Goal: Transaction & Acquisition: Purchase product/service

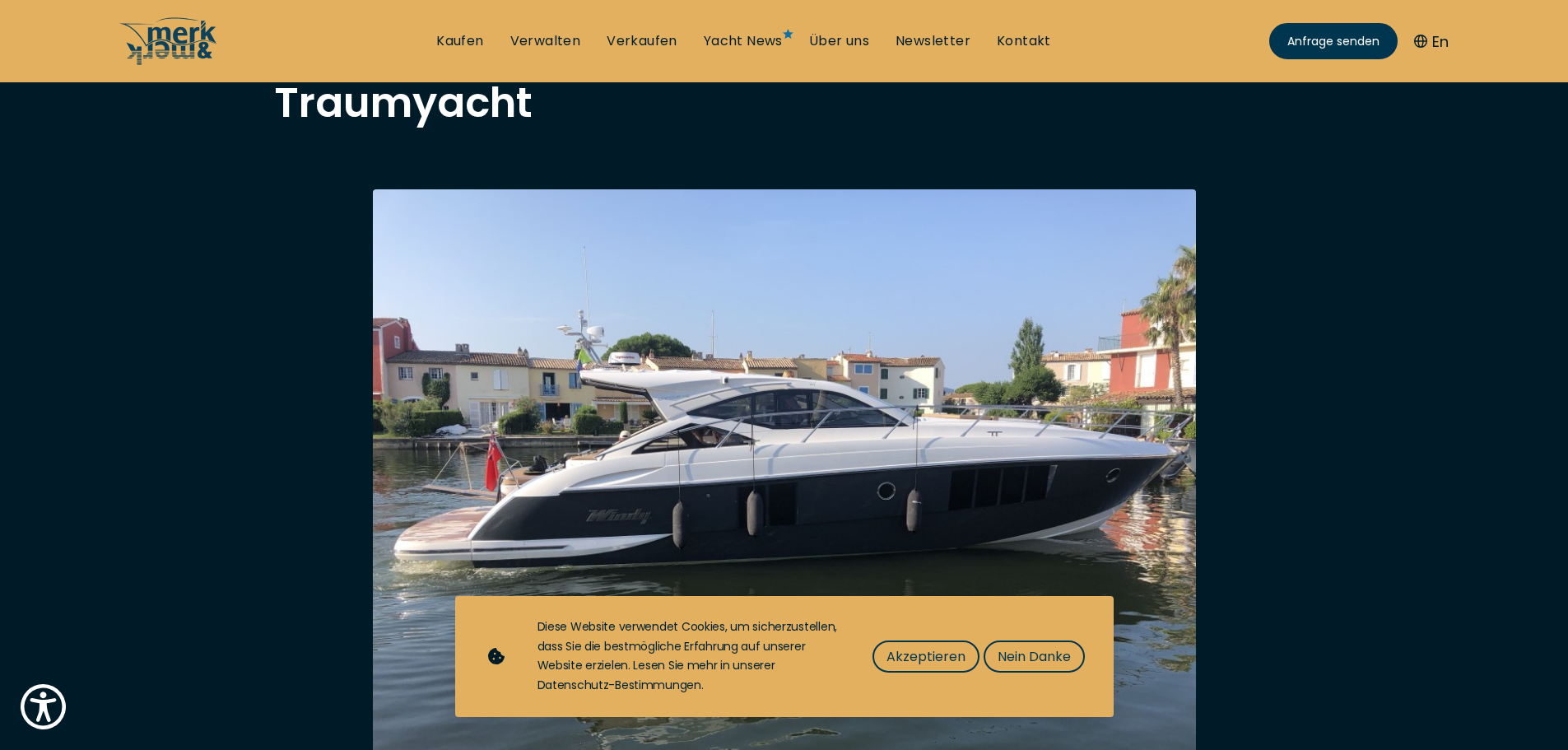
scroll to position [247, 0]
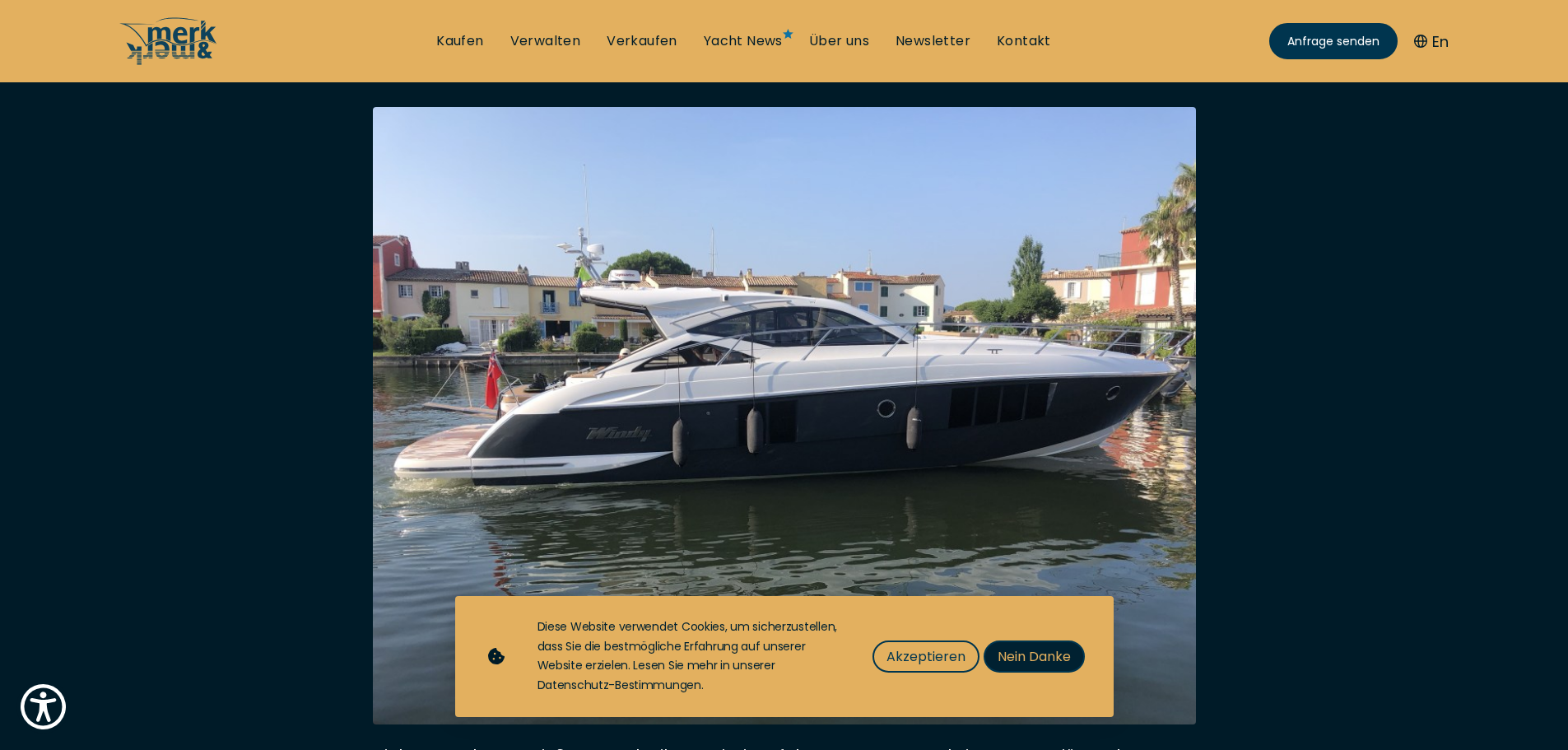
click at [1042, 656] on span "Nein Danke" at bounding box center [1034, 657] width 73 height 21
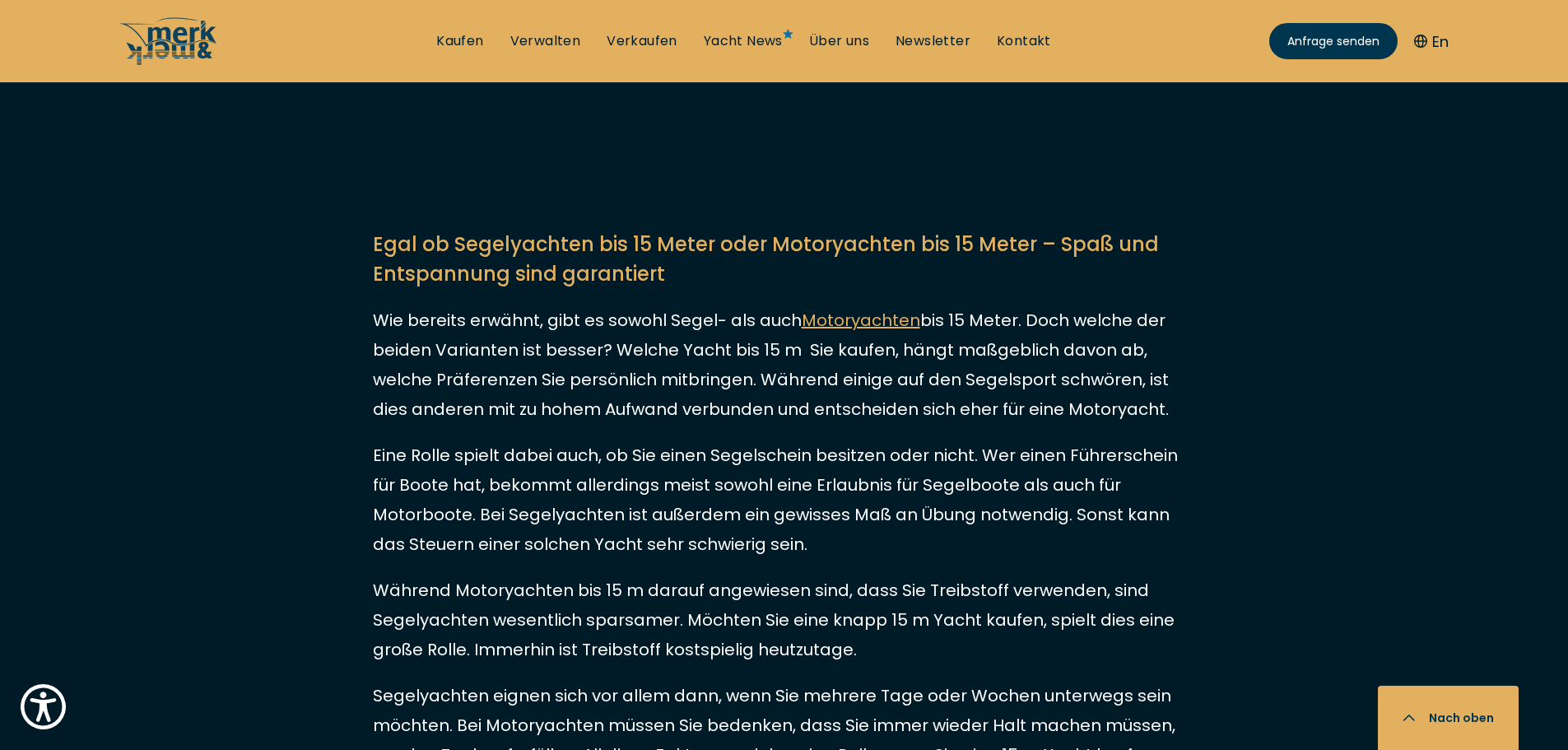
scroll to position [2142, 0]
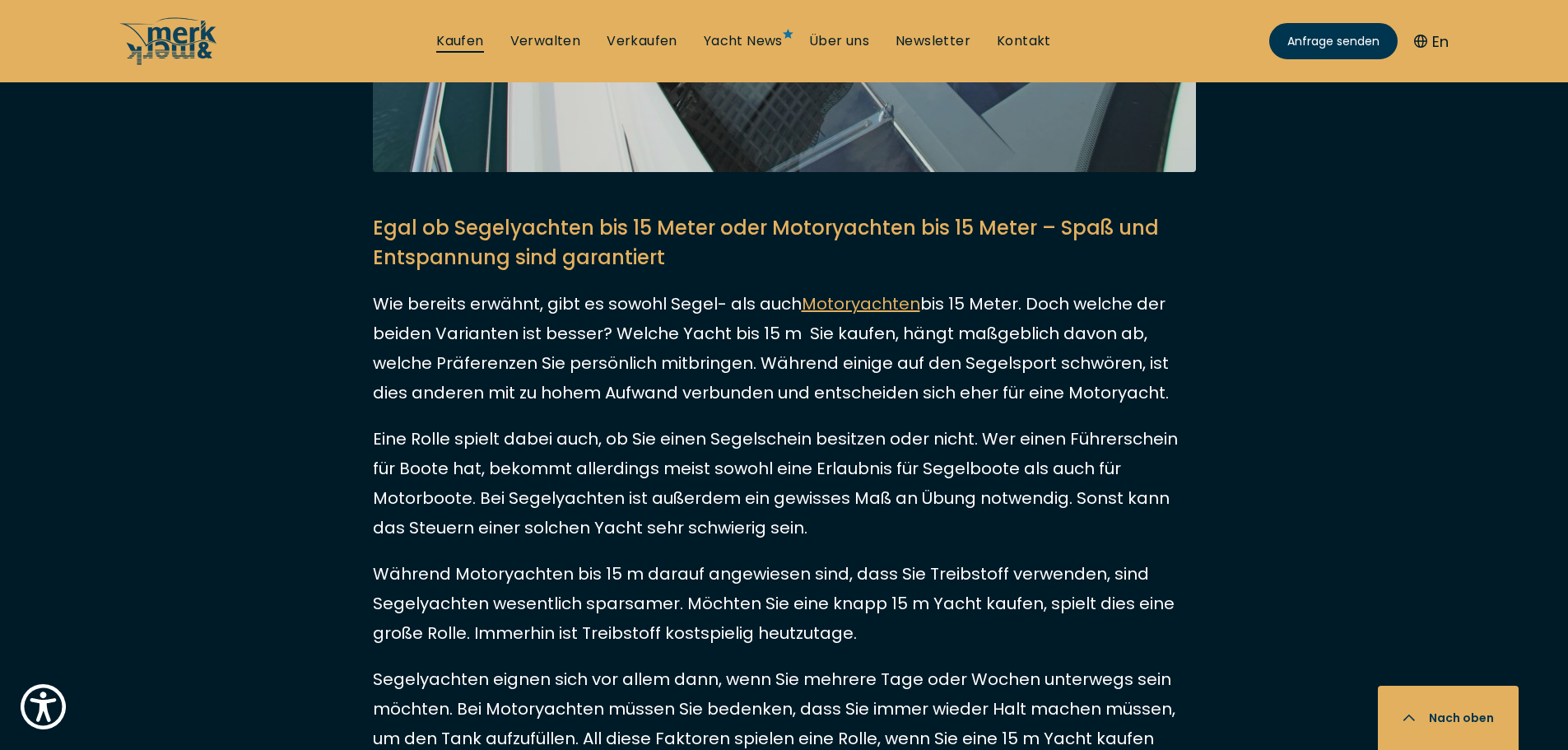
click at [457, 36] on link "Kaufen" at bounding box center [460, 40] width 47 height 18
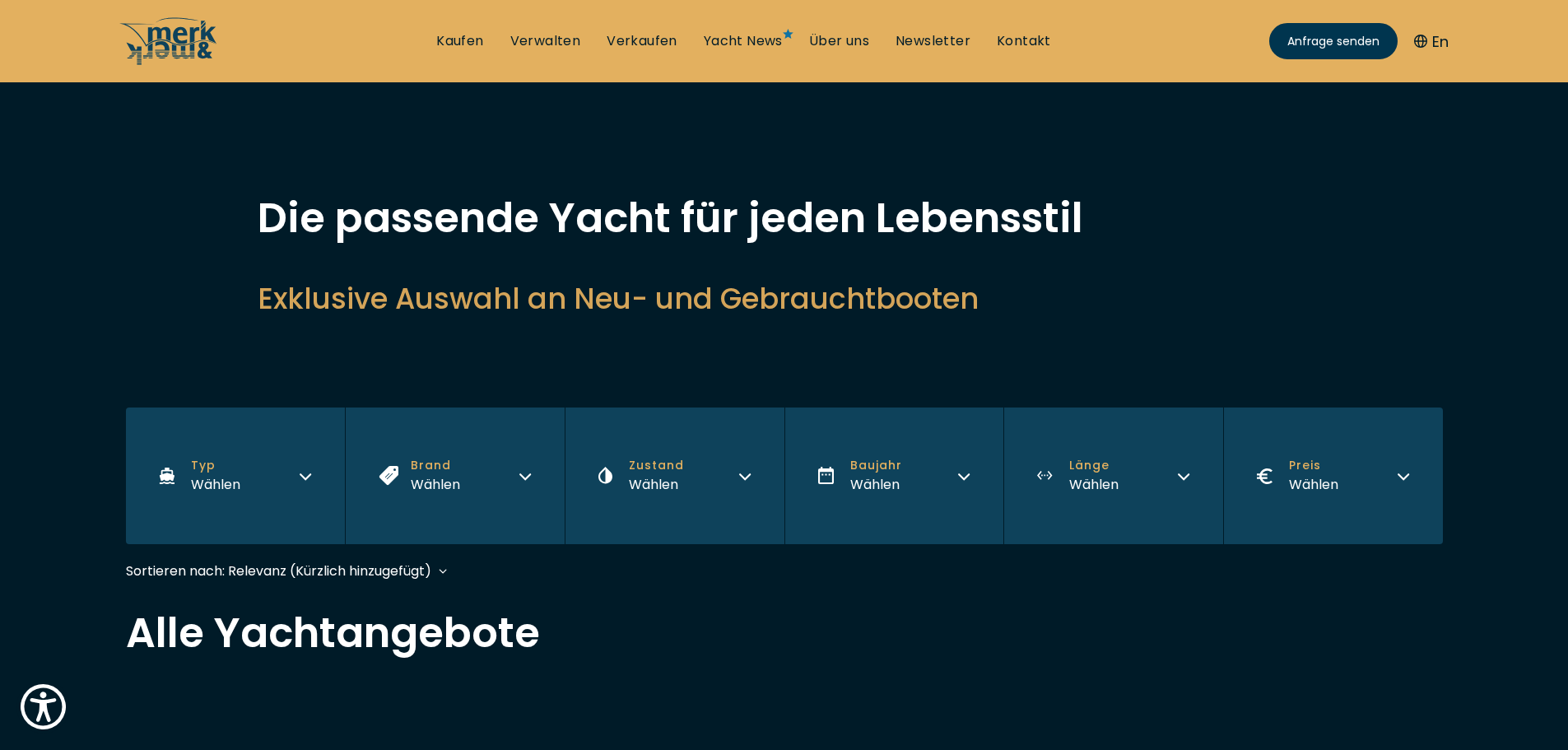
click at [308, 477] on icon "button" at bounding box center [305, 477] width 9 height 5
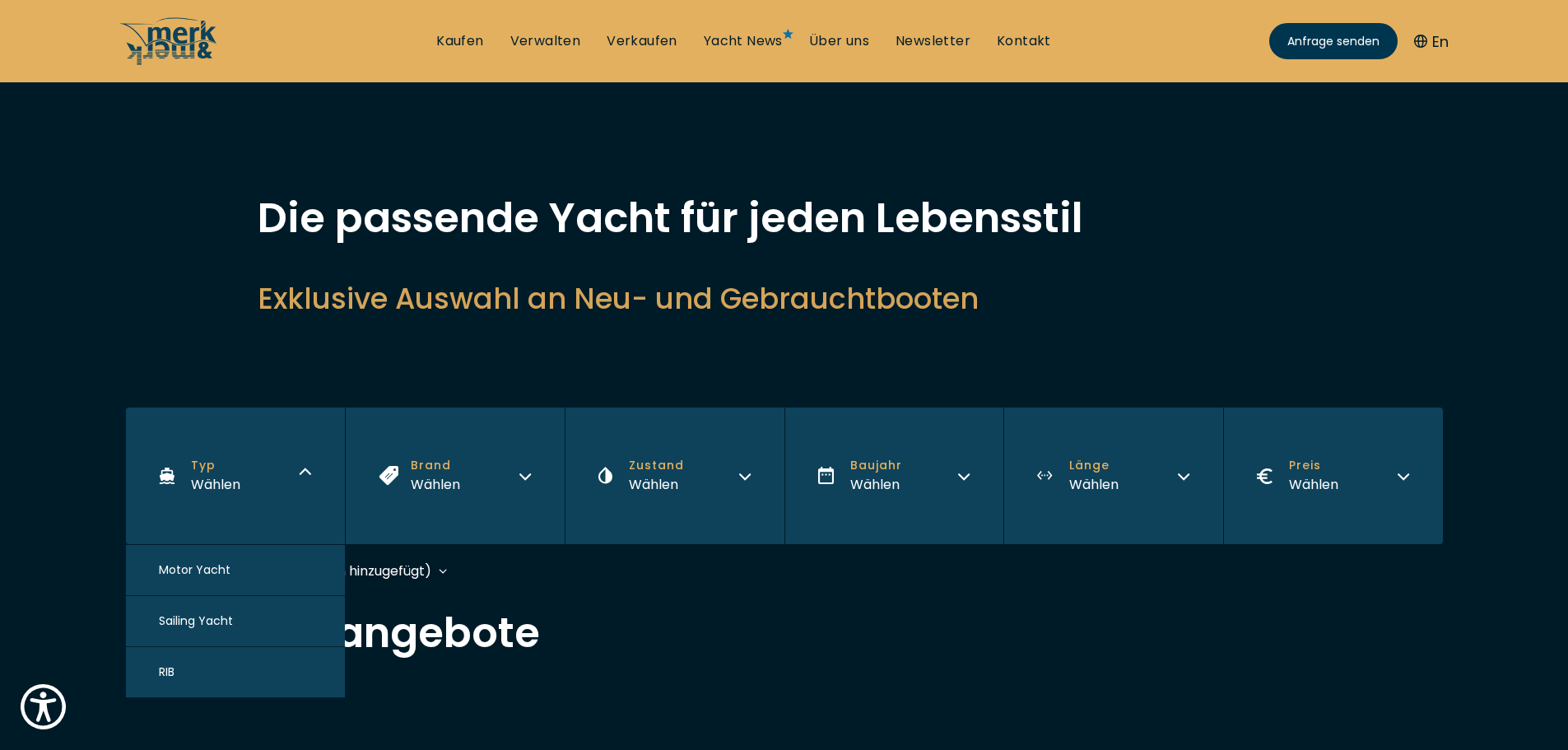
click at [183, 567] on span "Motor Yacht" at bounding box center [194, 570] width 71 height 17
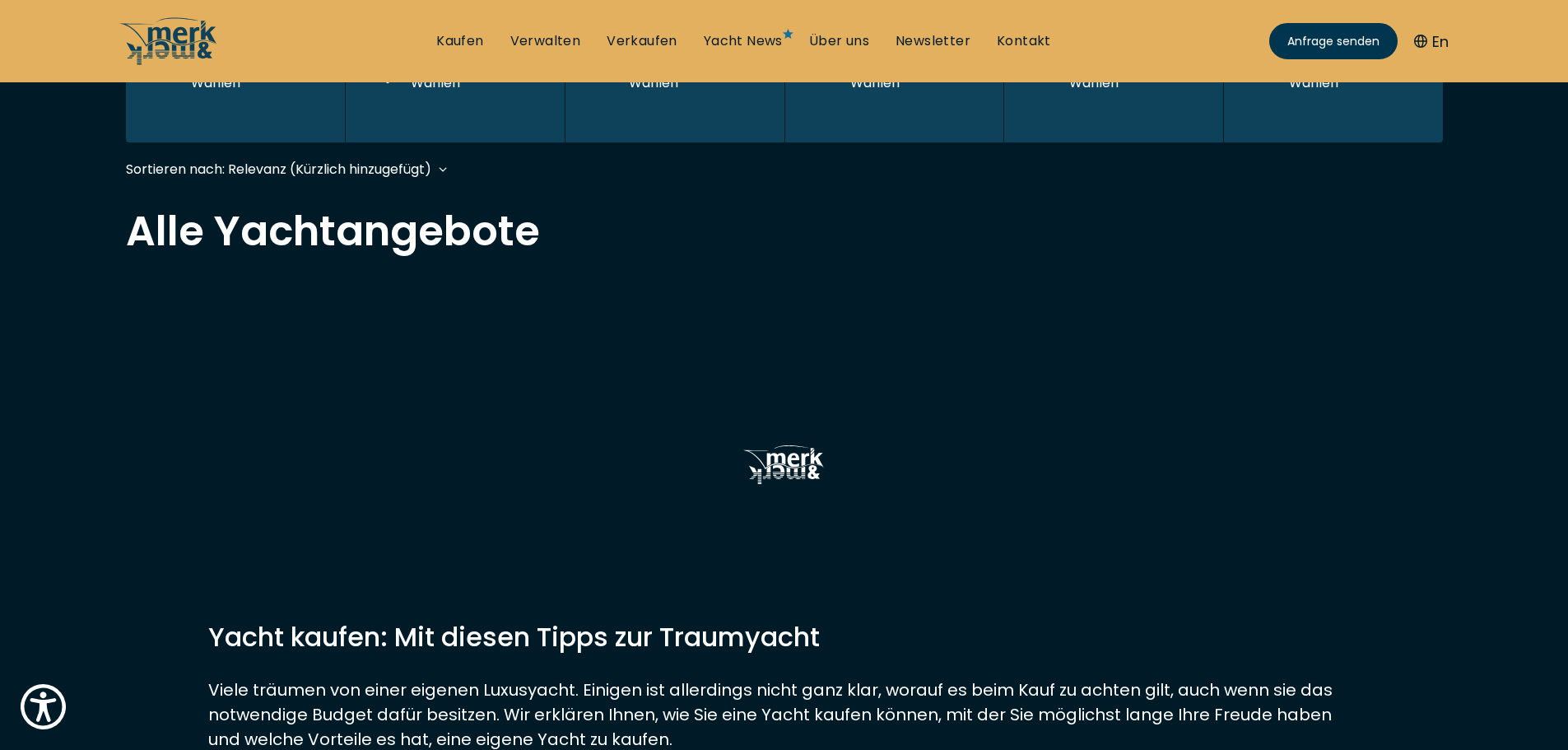
scroll to position [1, 0]
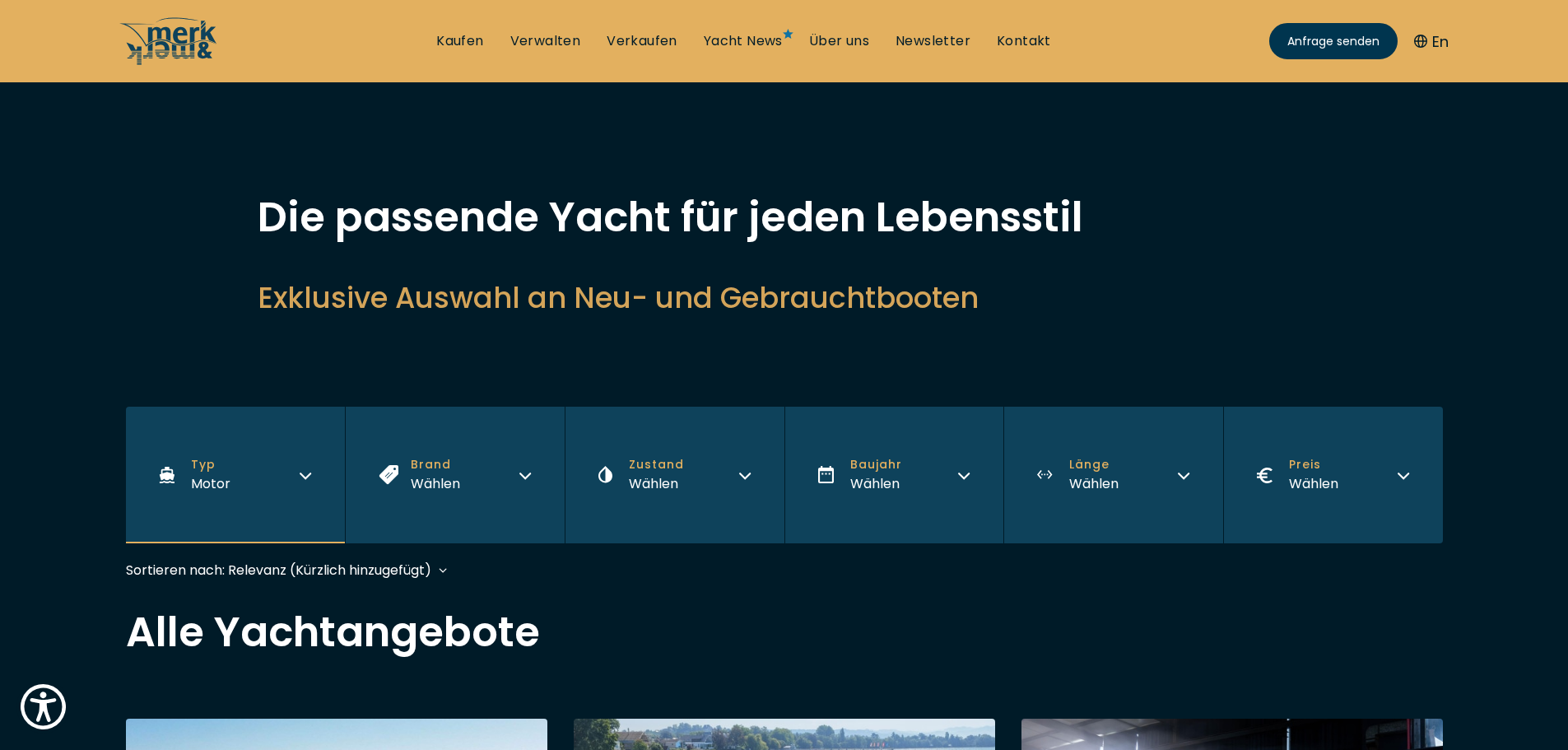
click at [1185, 473] on icon "button" at bounding box center [1183, 473] width 13 height 13
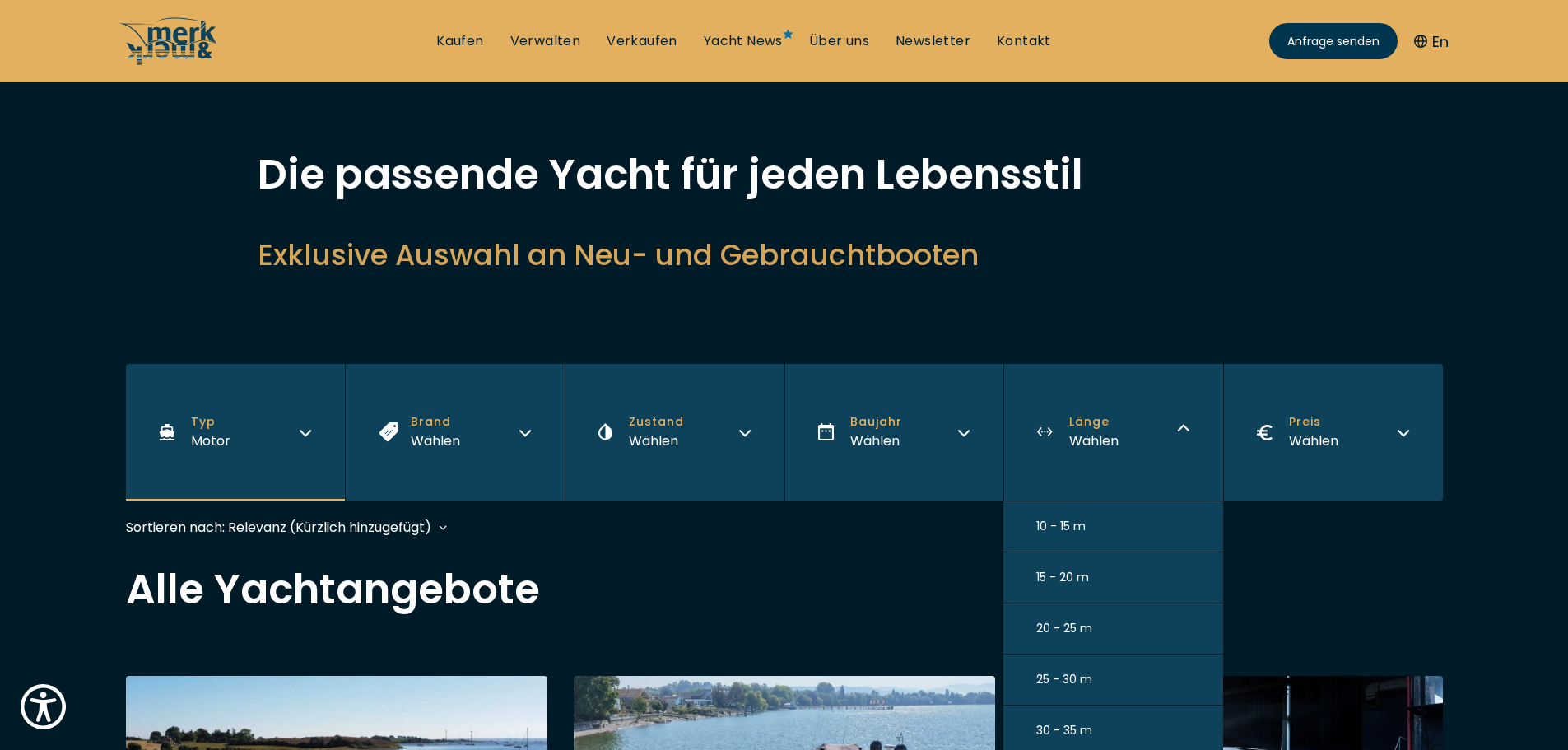
scroll to position [83, 0]
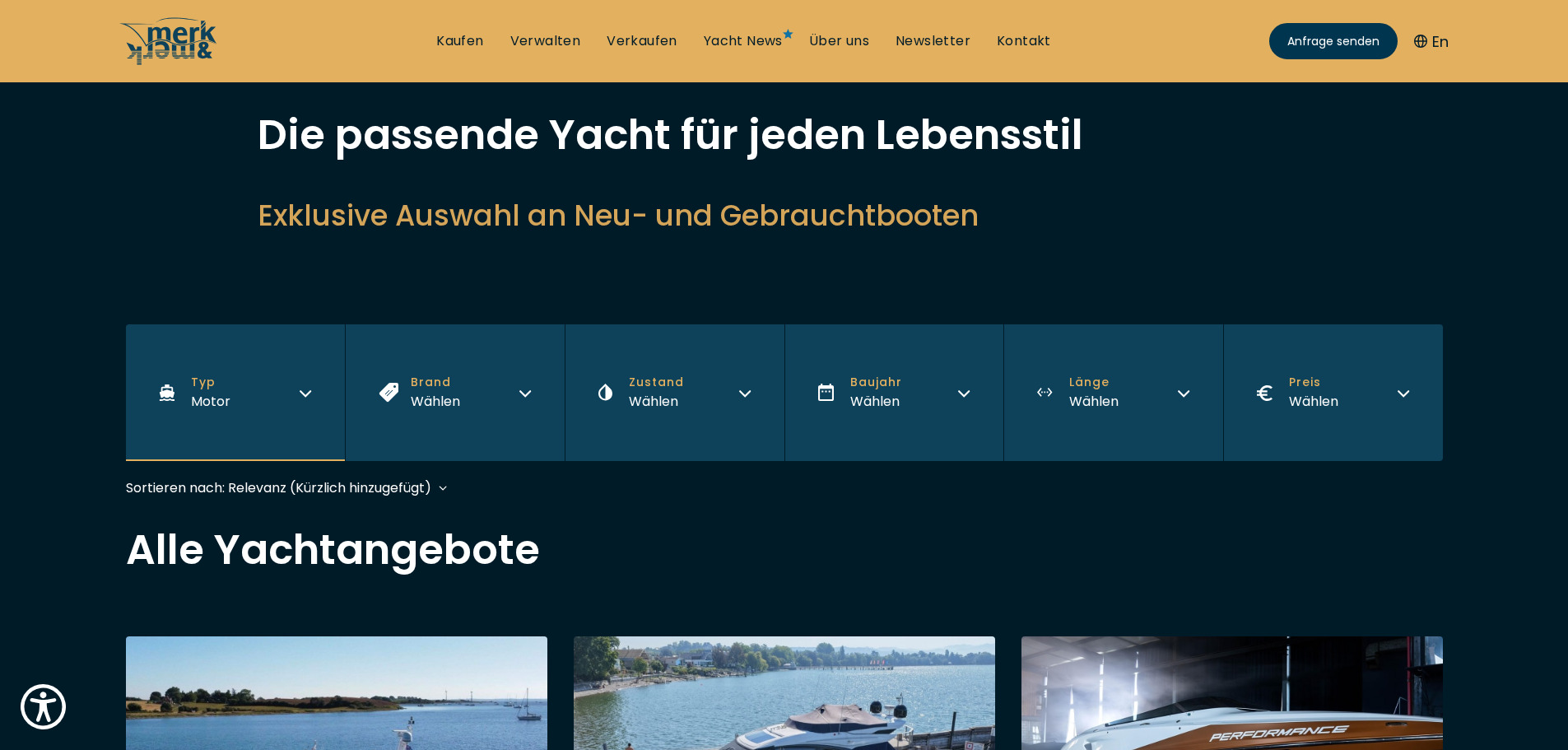
click at [1188, 392] on icon "button" at bounding box center [1183, 394] width 9 height 5
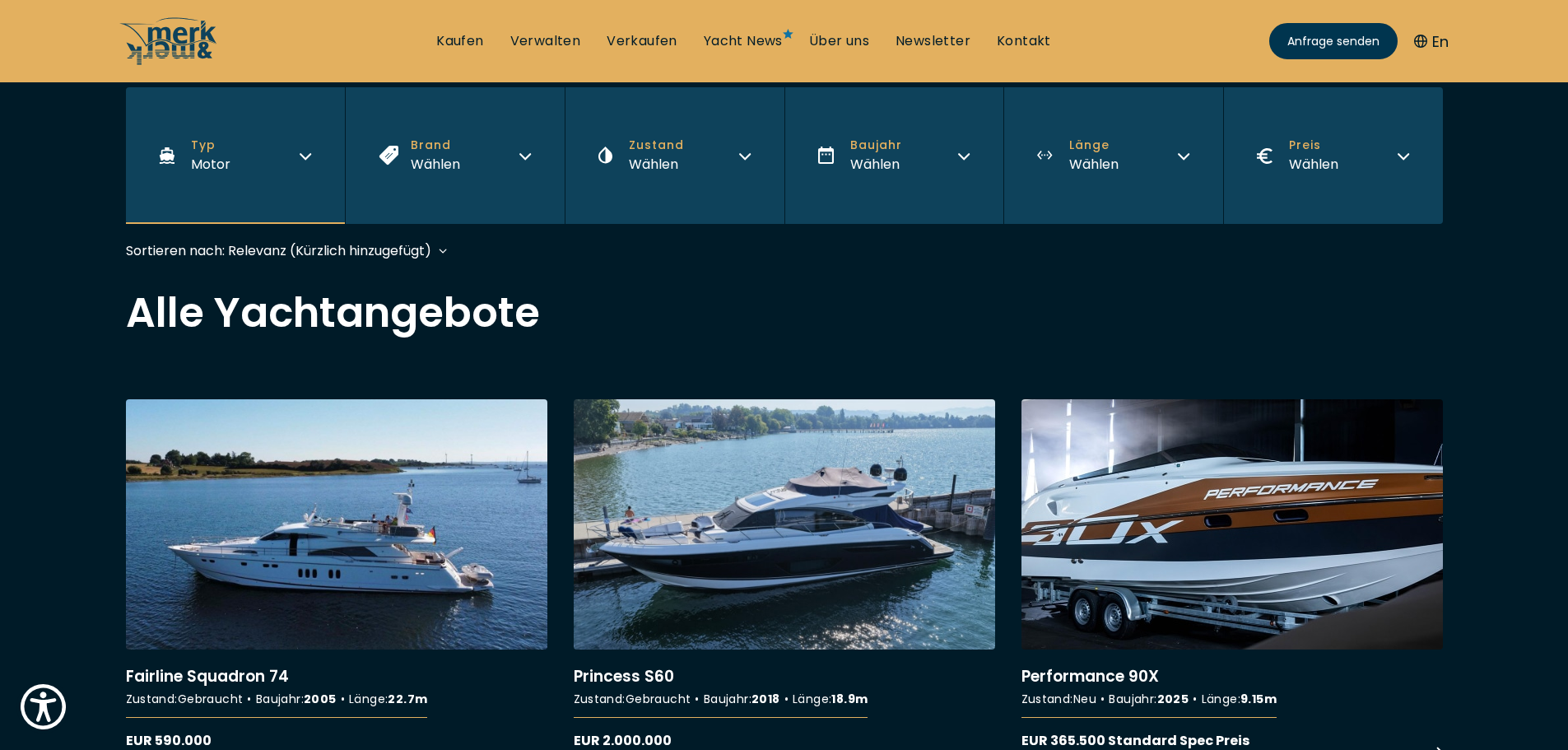
scroll to position [330, 0]
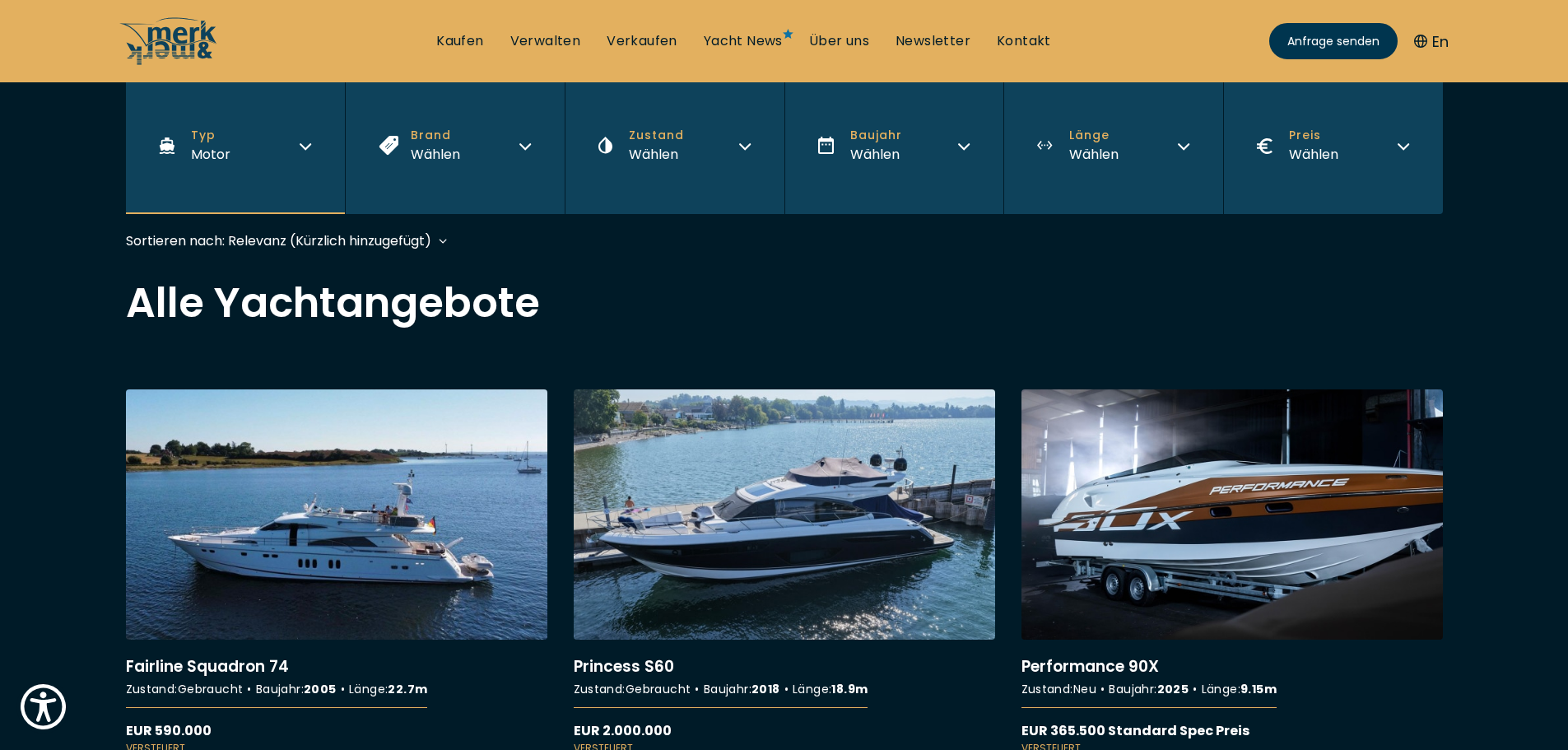
click at [1181, 145] on icon "button" at bounding box center [1183, 144] width 13 height 13
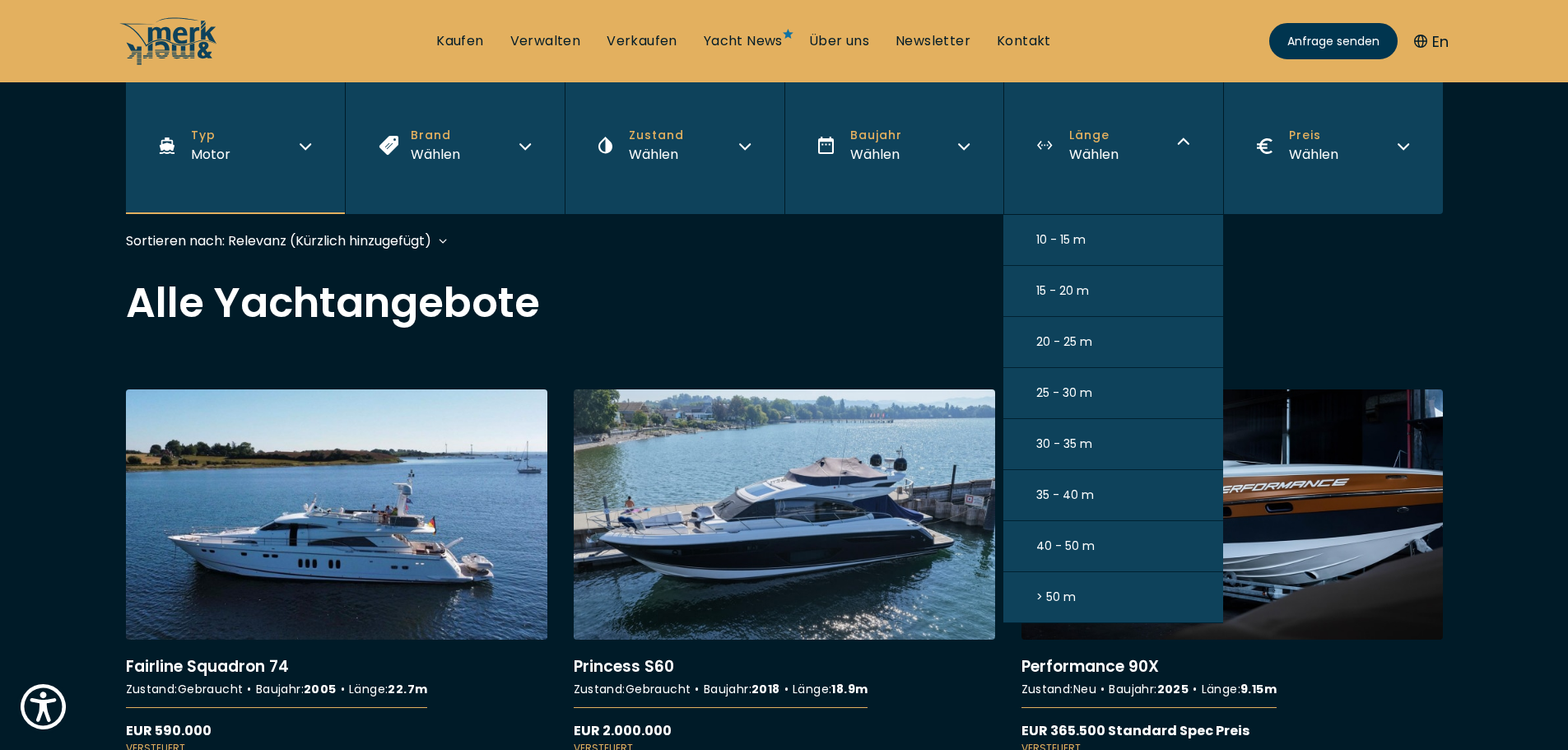
click at [1046, 339] on span "20 - 25 m" at bounding box center [1064, 342] width 56 height 17
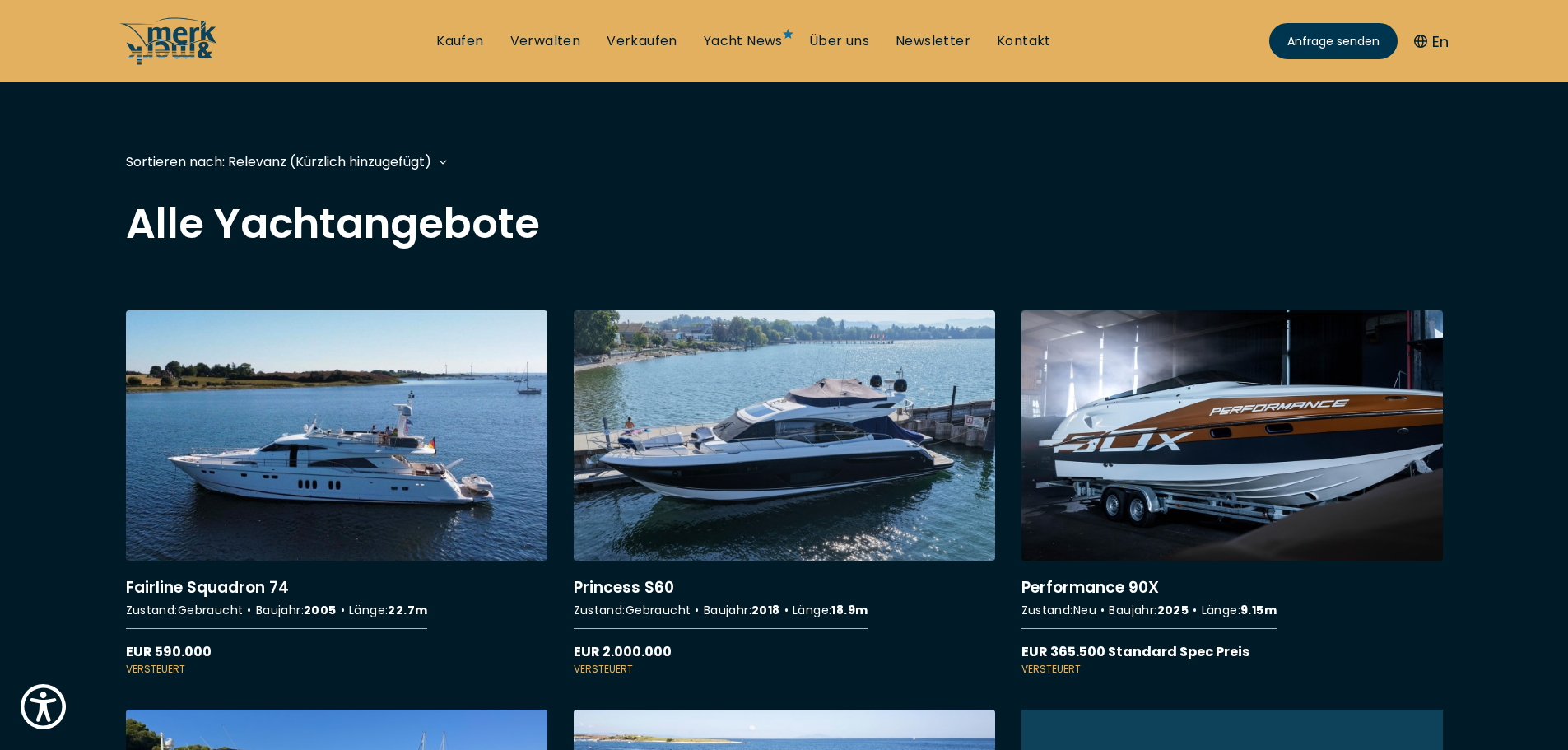
scroll to position [408, 0]
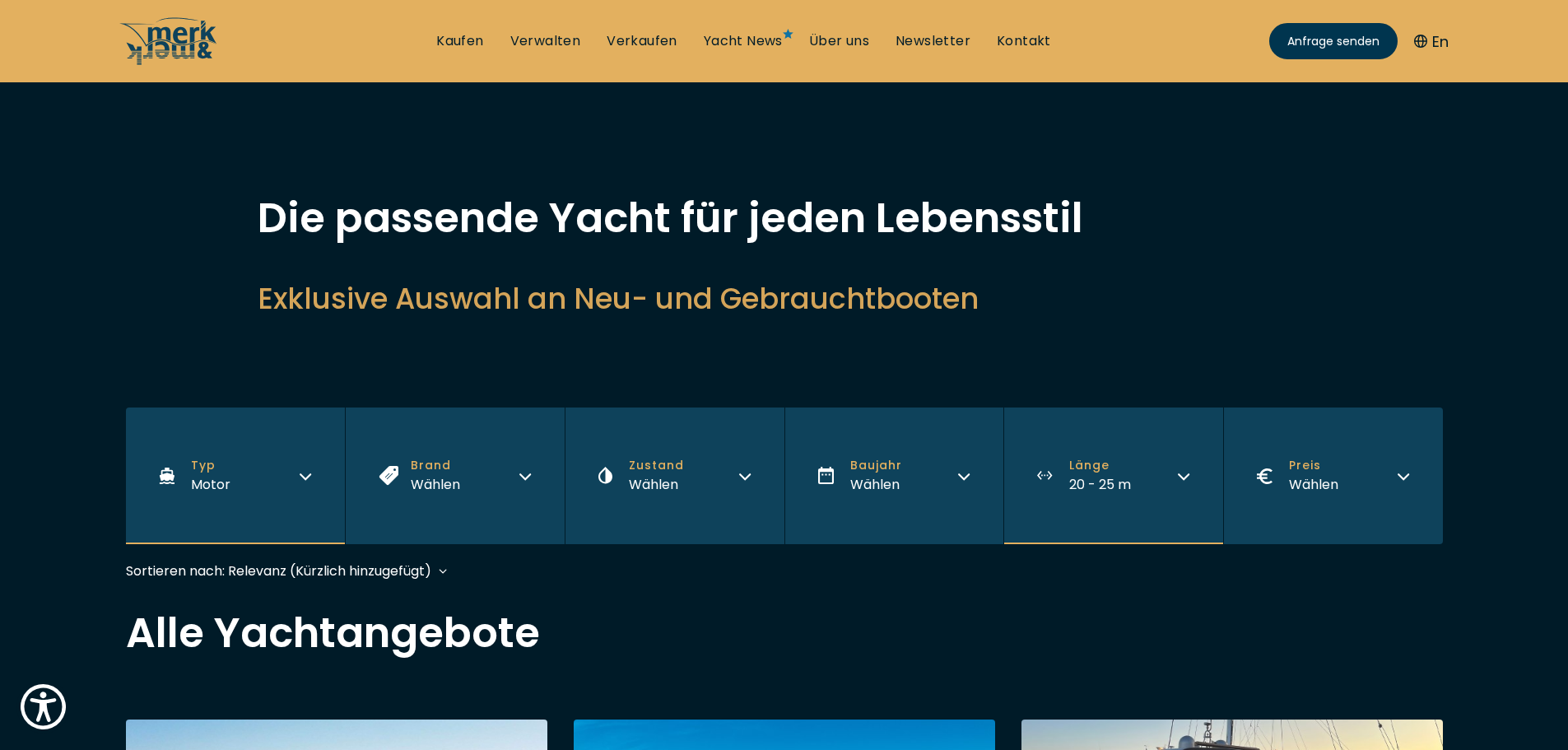
click at [1405, 473] on icon "button" at bounding box center [1403, 474] width 13 height 13
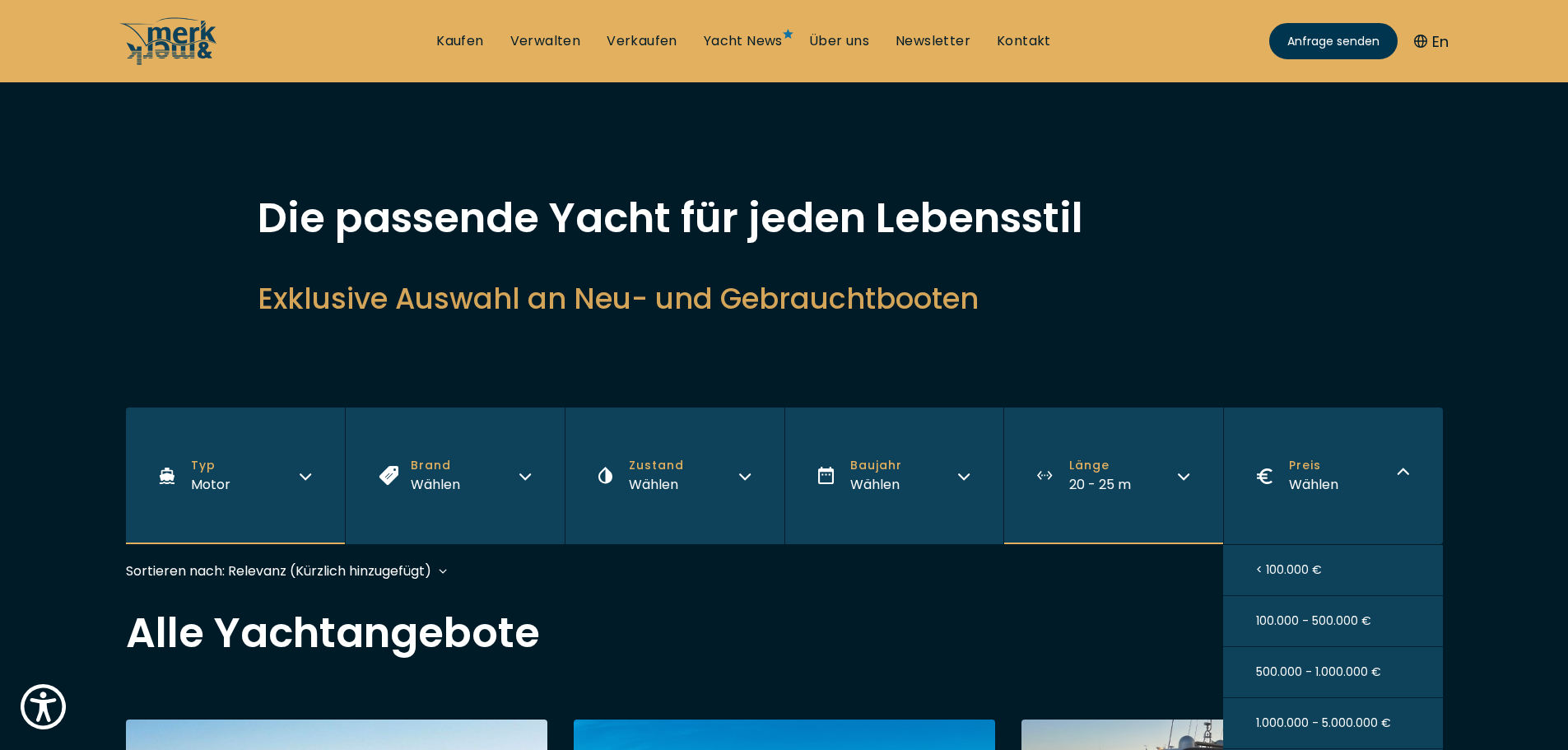
click at [1277, 571] on span "< 100.000 €" at bounding box center [1289, 570] width 66 height 17
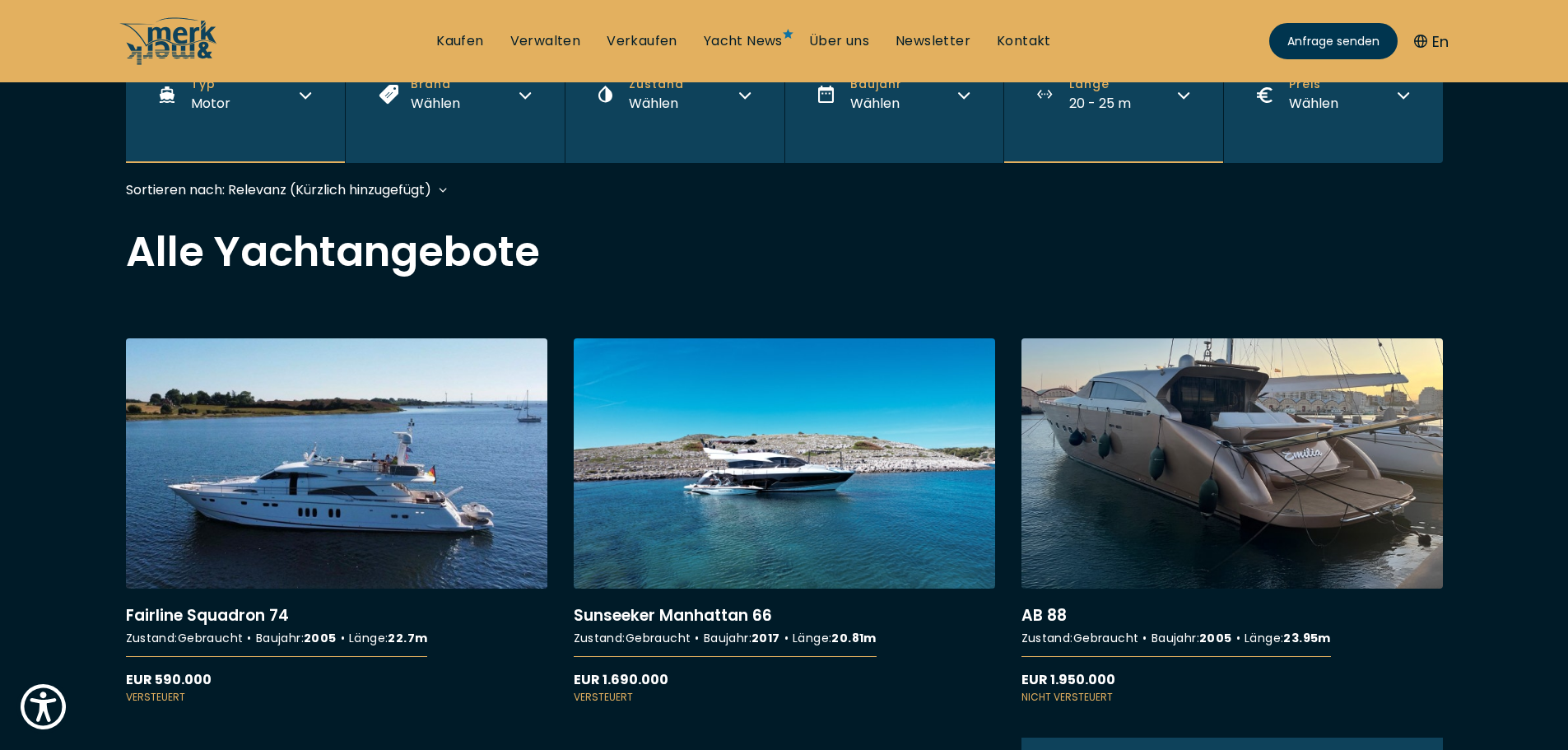
scroll to position [407, 0]
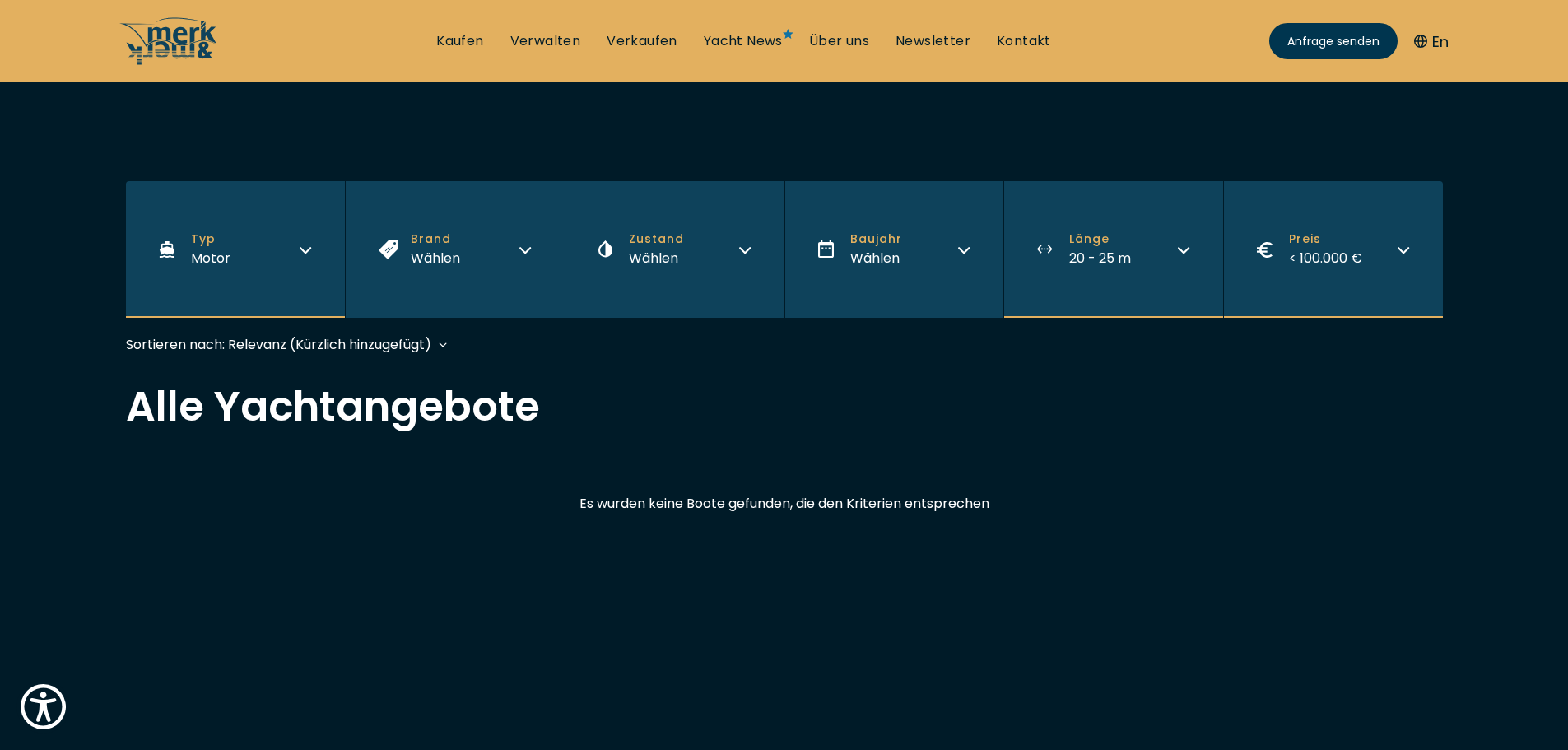
scroll to position [247, 0]
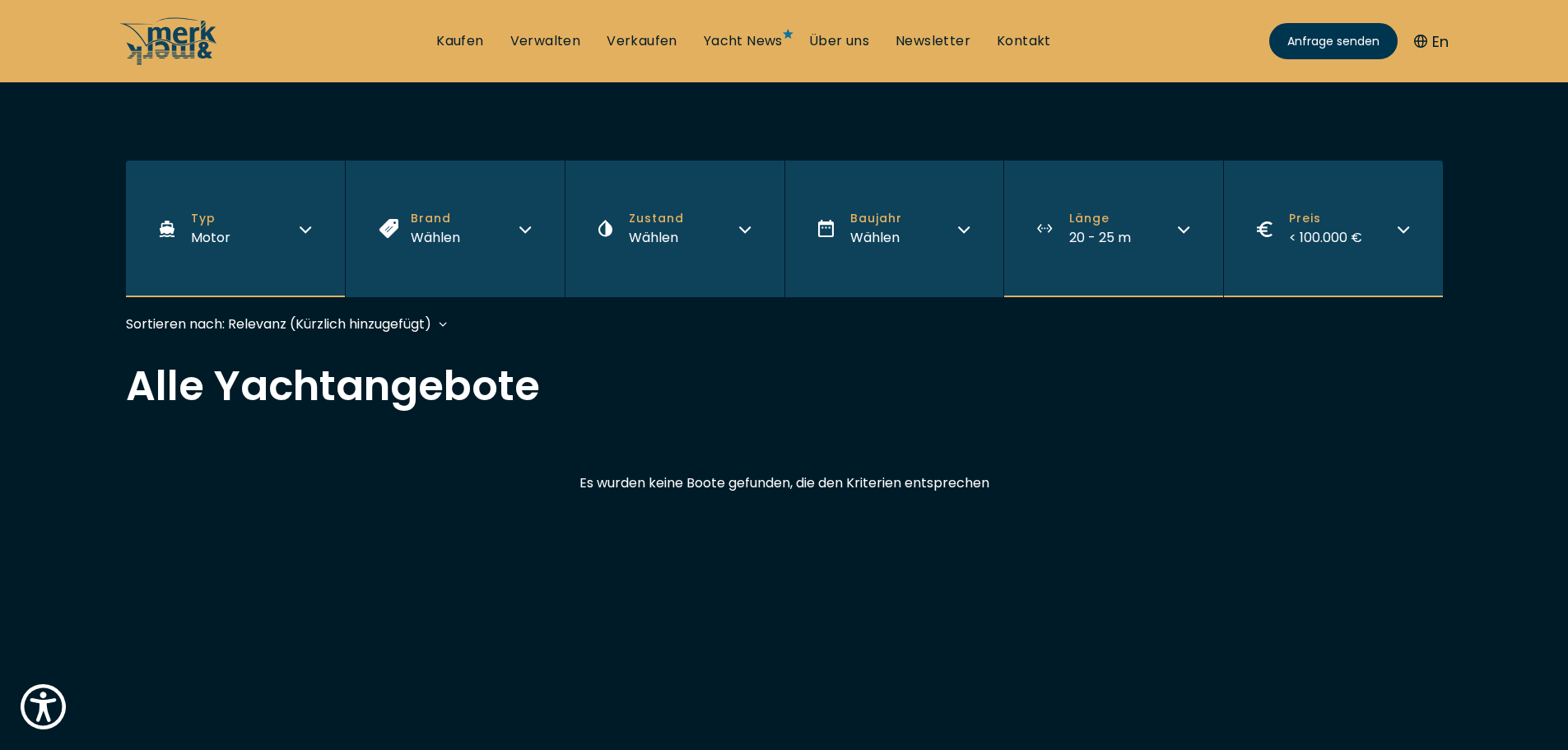
click at [1184, 228] on icon "button" at bounding box center [1183, 227] width 13 height 13
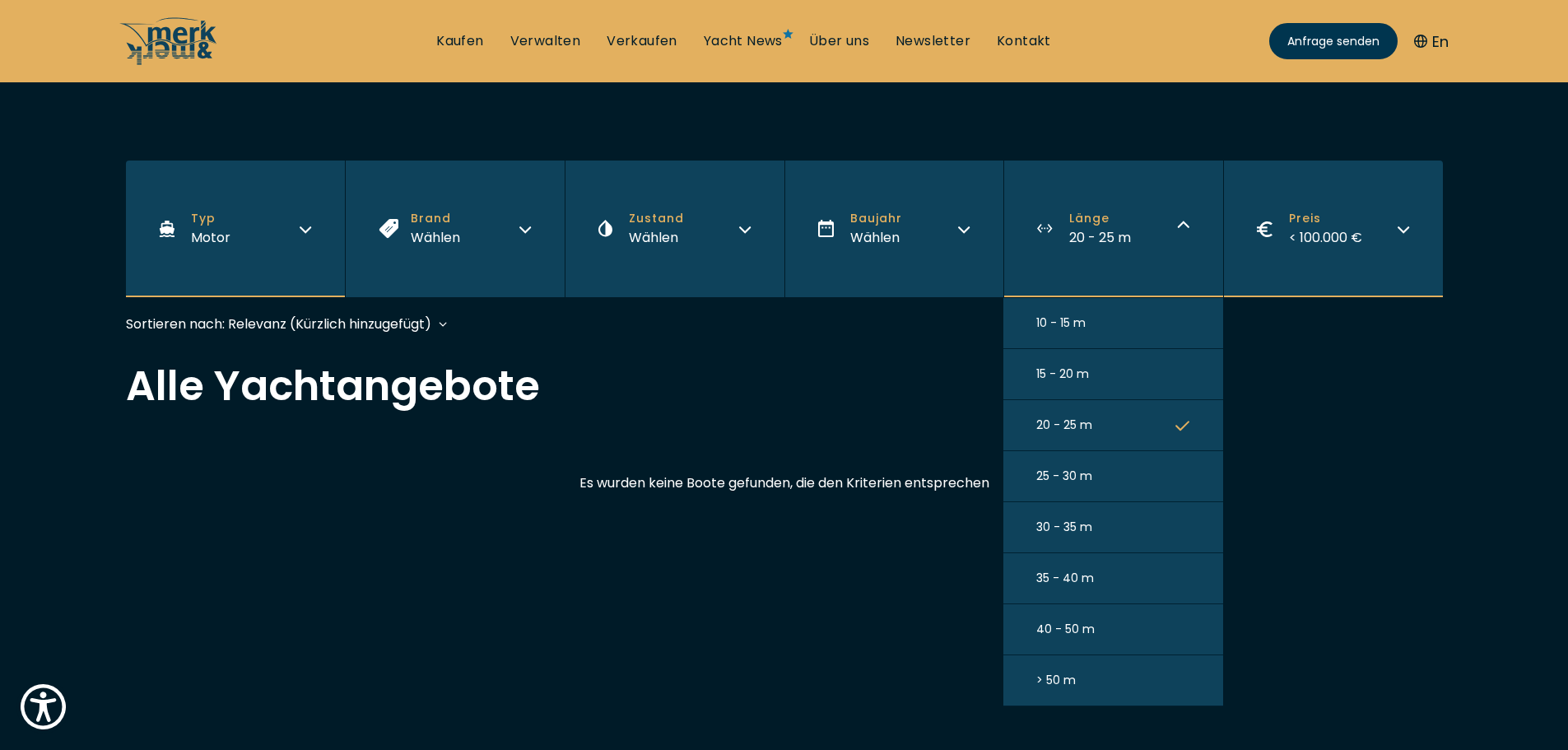
click at [1071, 366] on span "15 - 20 m" at bounding box center [1063, 374] width 52 height 17
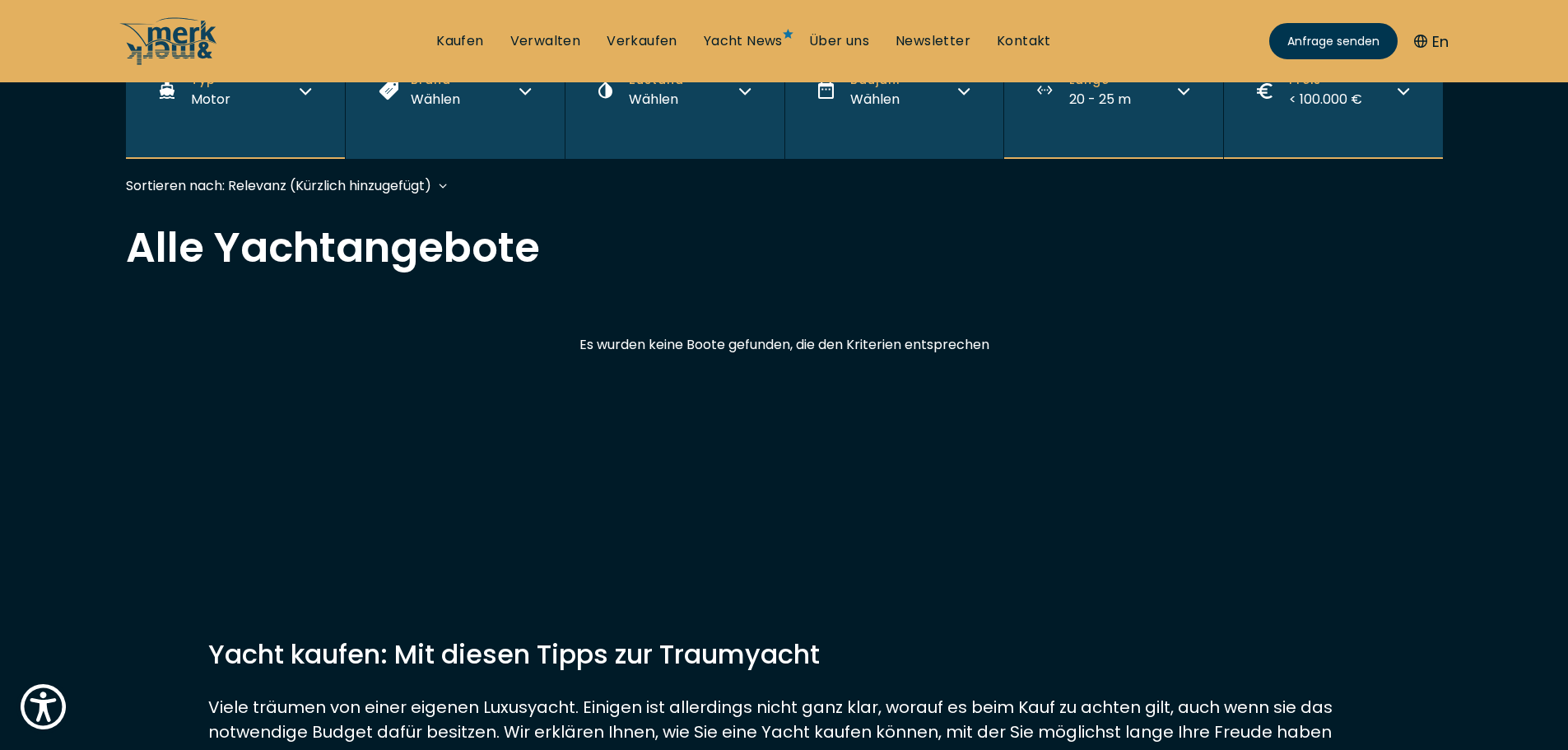
scroll to position [408, 0]
